Goal: Complete application form: Complete application form

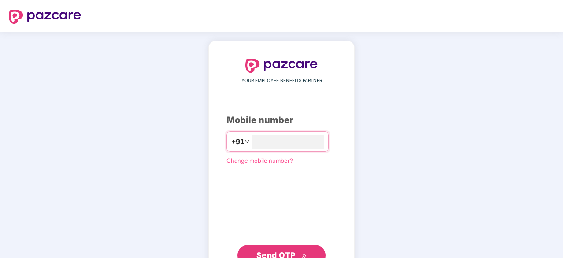
type input "**********"
click at [285, 256] on span "Send OTP" at bounding box center [275, 254] width 39 height 9
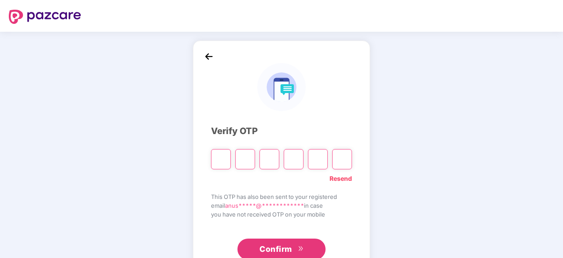
type input "*"
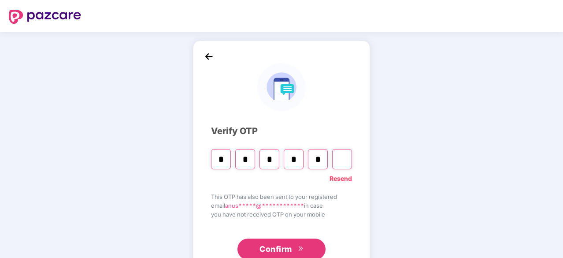
type input "*"
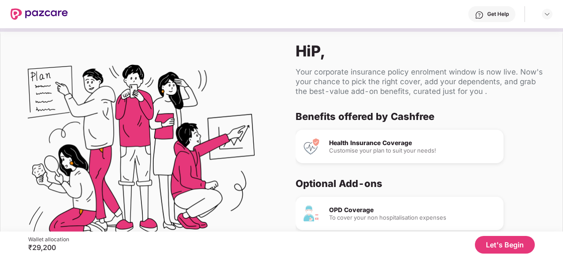
scroll to position [52, 0]
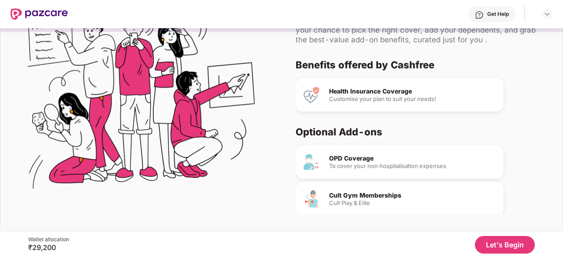
click at [517, 246] on button "Let's Begin" at bounding box center [505, 245] width 60 height 18
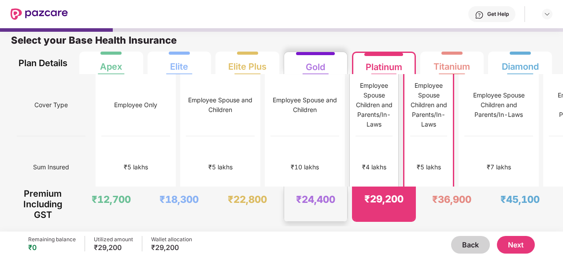
click at [356, 198] on div "10% co pay for parents" at bounding box center [374, 229] width 37 height 62
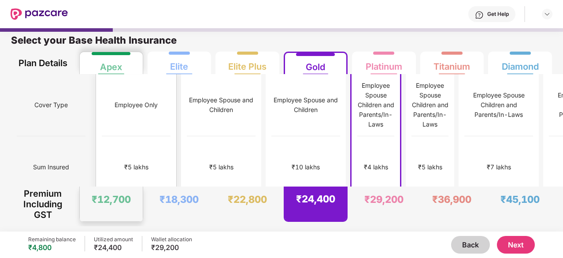
click at [117, 136] on div "₹5 lakhs" at bounding box center [136, 167] width 69 height 62
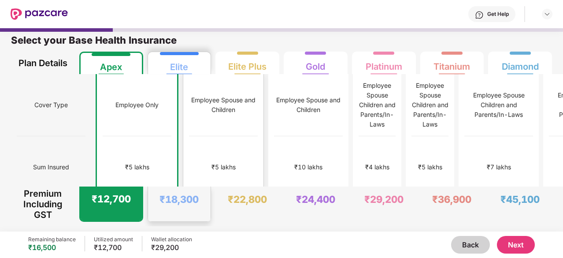
click at [189, 145] on div "₹5 lakhs" at bounding box center [223, 167] width 69 height 62
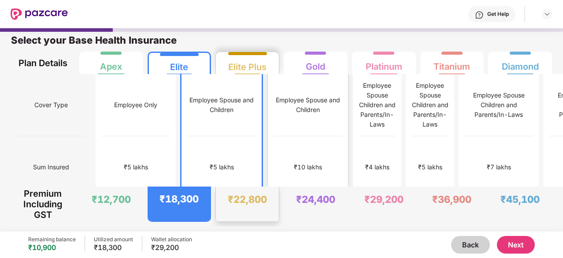
click at [274, 171] on div "₹10 lakhs" at bounding box center [308, 167] width 69 height 62
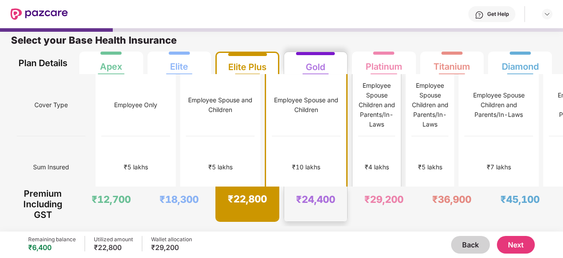
click at [358, 159] on div "₹4 lakhs" at bounding box center [376, 167] width 37 height 62
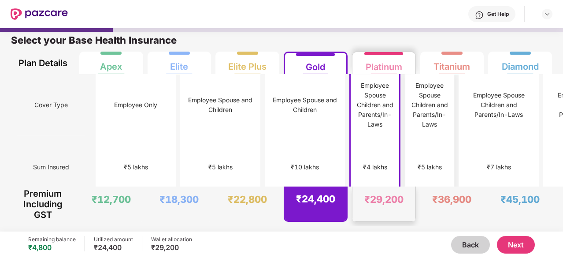
click at [411, 164] on div "₹5 lakhs" at bounding box center [429, 167] width 37 height 62
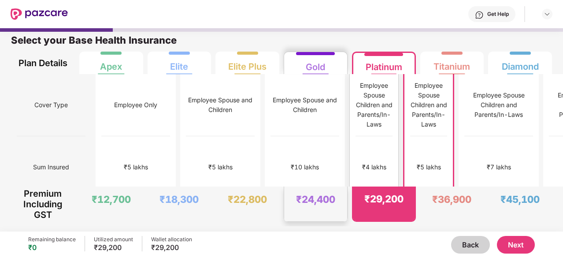
click at [356, 159] on div "₹4 lakhs" at bounding box center [374, 167] width 37 height 62
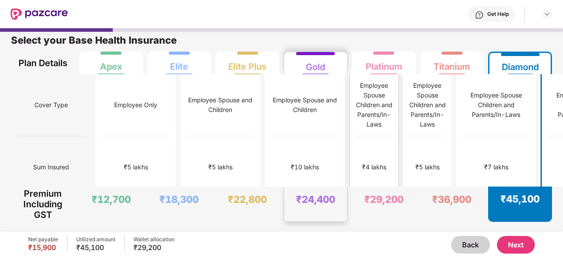
click at [362, 162] on div "₹4 lakhs" at bounding box center [374, 167] width 24 height 10
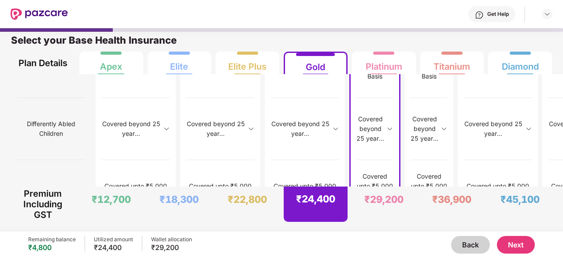
scroll to position [1195, 0]
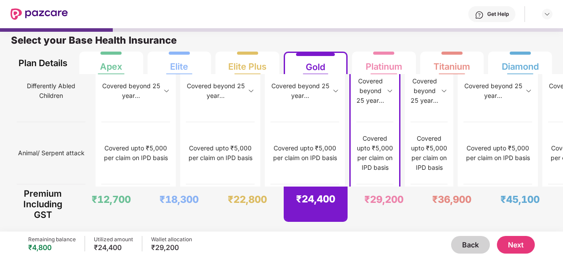
click at [513, 242] on button "Next" at bounding box center [516, 245] width 38 height 18
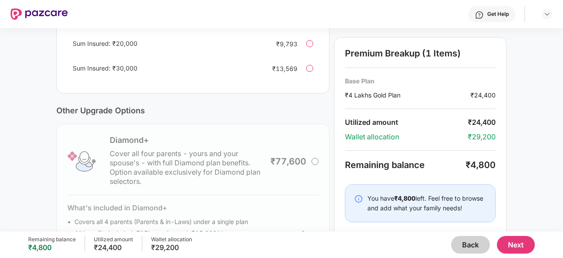
scroll to position [319, 0]
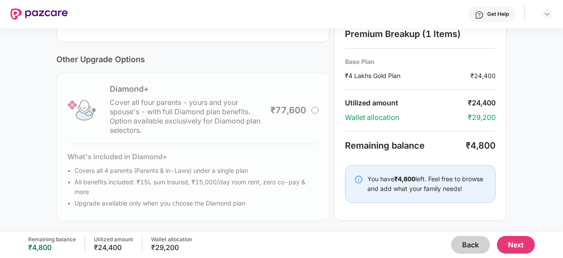
click at [512, 245] on button "Next" at bounding box center [516, 245] width 38 height 18
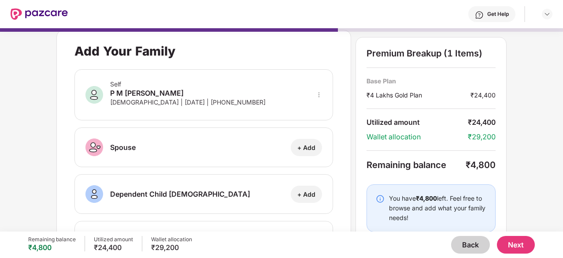
scroll to position [0, 0]
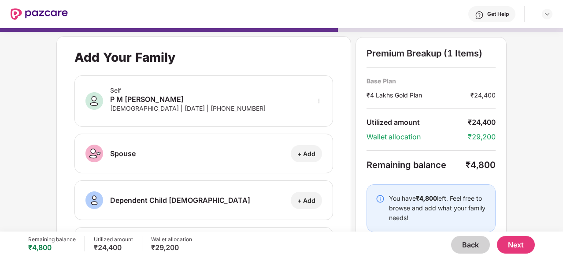
click at [509, 245] on button "Next" at bounding box center [516, 245] width 38 height 18
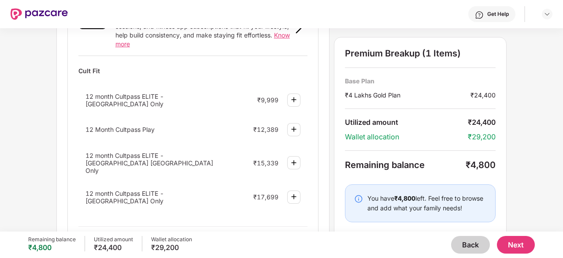
scroll to position [378, 0]
click at [298, 94] on img at bounding box center [294, 99] width 11 height 11
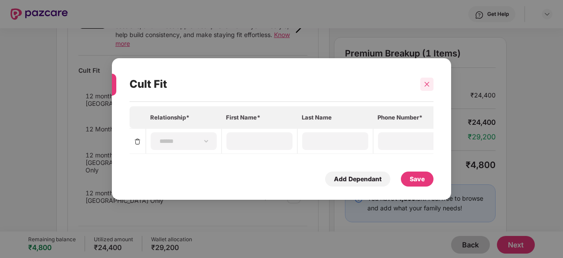
click at [424, 84] on icon "close" at bounding box center [427, 84] width 6 height 6
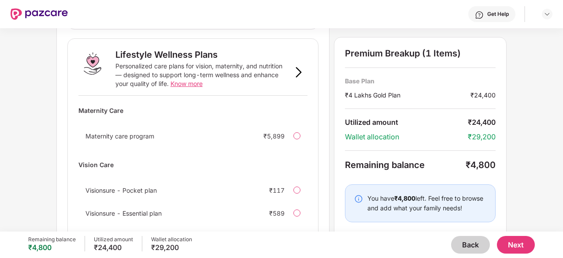
scroll to position [625, 0]
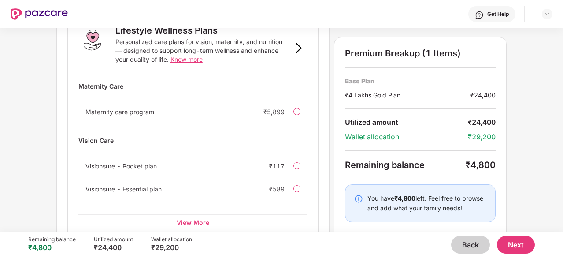
click at [517, 248] on button "Next" at bounding box center [516, 245] width 38 height 18
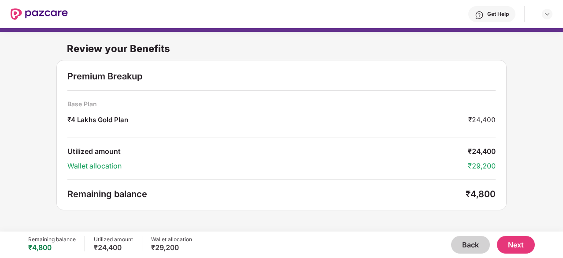
click at [516, 248] on button "Next" at bounding box center [516, 245] width 38 height 18
